Goal: Transaction & Acquisition: Subscribe to service/newsletter

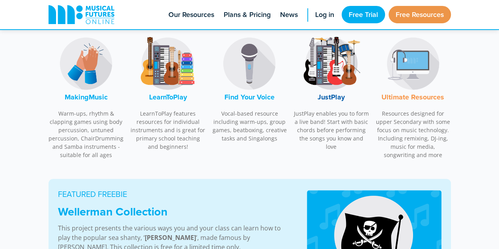
scroll to position [284, 0]
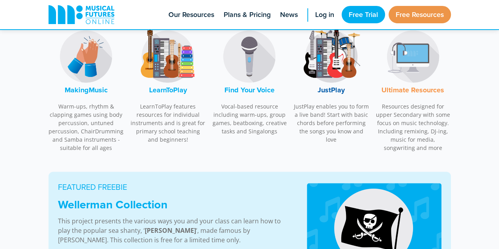
click at [404, 90] on font "Ultimate Resources" at bounding box center [413, 90] width 63 height 10
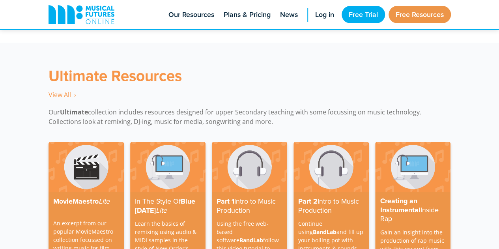
scroll to position [2282, 0]
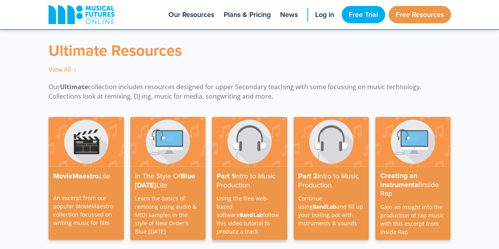
click at [232, 171] on strong "Intro to Music Production" at bounding box center [246, 180] width 59 height 19
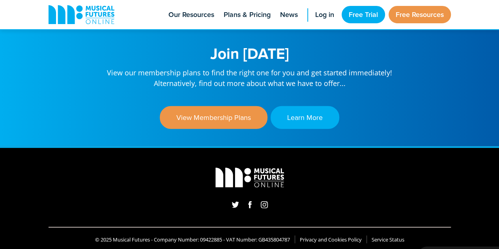
scroll to position [2521, 0]
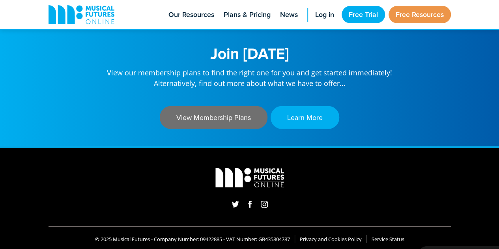
click at [216, 107] on link "View Membership Plans" at bounding box center [214, 117] width 108 height 23
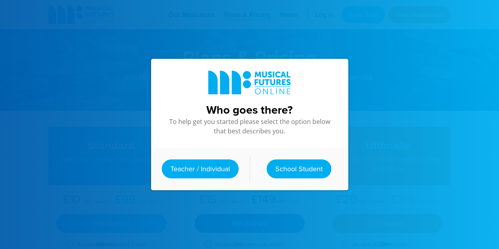
scroll to position [95, 0]
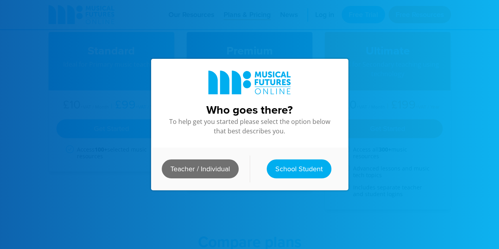
click at [182, 168] on link "Teacher / Individual" at bounding box center [200, 168] width 77 height 19
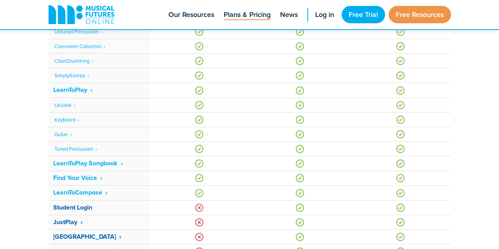
scroll to position [16, 0]
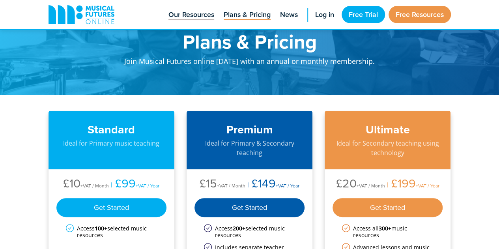
click at [194, 11] on span "Our Resources" at bounding box center [192, 14] width 46 height 11
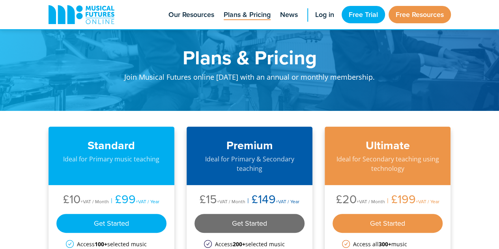
click at [252, 226] on div "Get Started" at bounding box center [250, 223] width 111 height 19
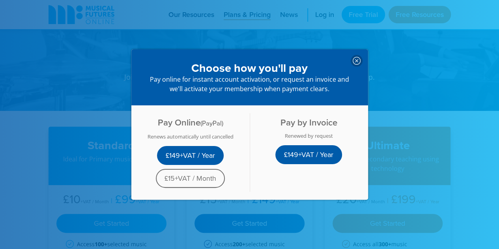
click at [202, 178] on link "£15+VAT / Month" at bounding box center [190, 178] width 69 height 19
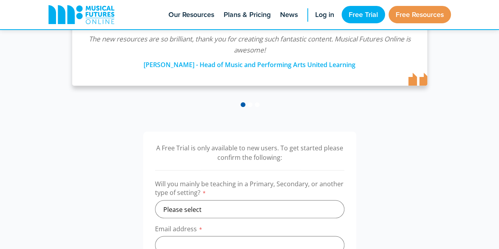
scroll to position [221, 0]
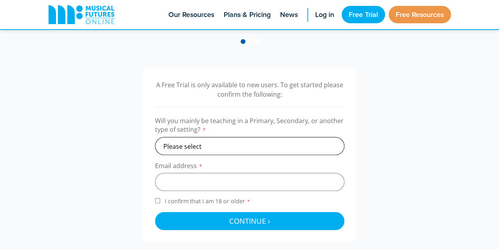
click at [193, 142] on select "Please select Primary Secondary Other" at bounding box center [249, 146] width 189 height 18
select select "primary"
click at [155, 137] on select "Please select Primary Secondary Other" at bounding box center [249, 146] width 189 height 18
click at [178, 182] on input "email" at bounding box center [249, 182] width 189 height 18
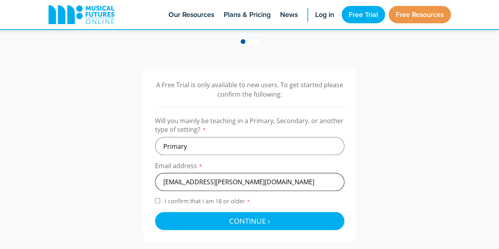
type input "eudora.walker@education.vic.gov.au"
click at [158, 202] on input "I confirm that I am 18 or older *" at bounding box center [157, 200] width 5 height 5
checkbox input "true"
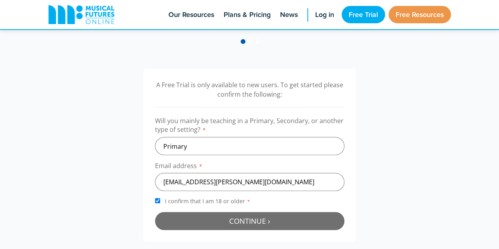
click at [242, 220] on span "Continue ›" at bounding box center [249, 221] width 41 height 10
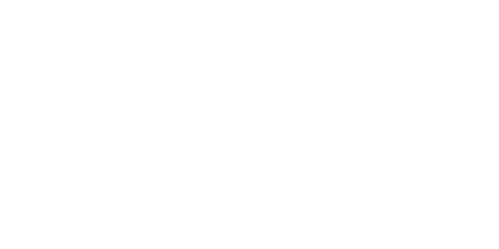
scroll to position [257, 0]
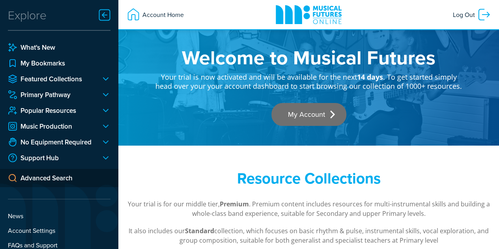
click at [324, 116] on link "My Account" at bounding box center [309, 114] width 75 height 23
